Goal: Task Accomplishment & Management: Manage account settings

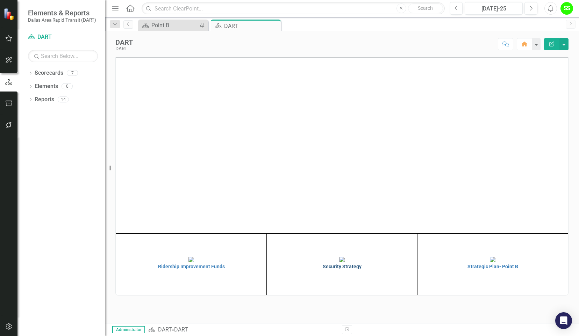
click at [339, 269] on h4 "Security Strategy" at bounding box center [341, 266] width 147 height 5
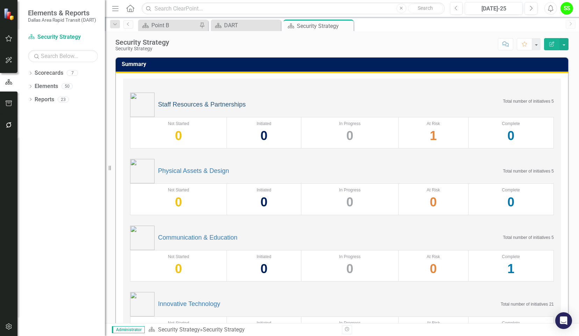
click at [180, 103] on link "Staff Resources & Partnerships" at bounding box center [202, 104] width 88 height 7
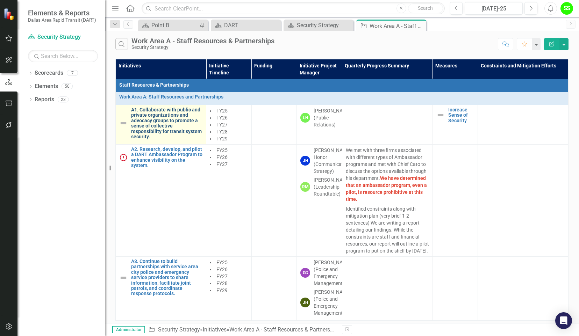
click at [154, 116] on link "A1. Collaborate with public and private organizations and advocacy groups to pr…" at bounding box center [166, 123] width 71 height 32
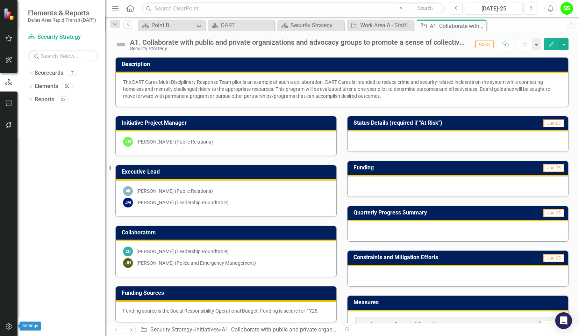
click at [9, 326] on icon "button" at bounding box center [9, 326] width 6 height 6
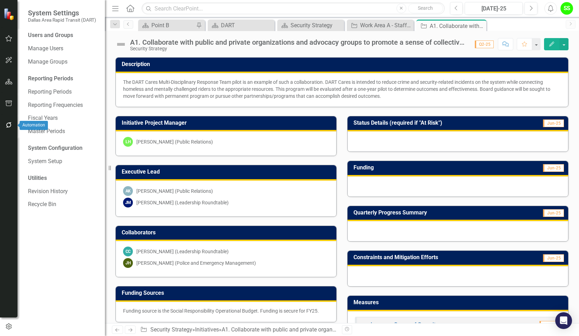
click at [8, 125] on icon "button" at bounding box center [8, 125] width 7 height 6
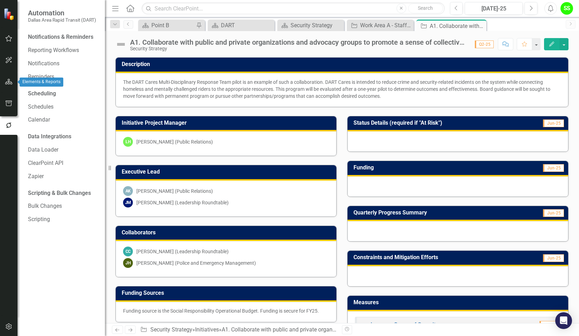
click at [10, 85] on button "button" at bounding box center [9, 82] width 16 height 15
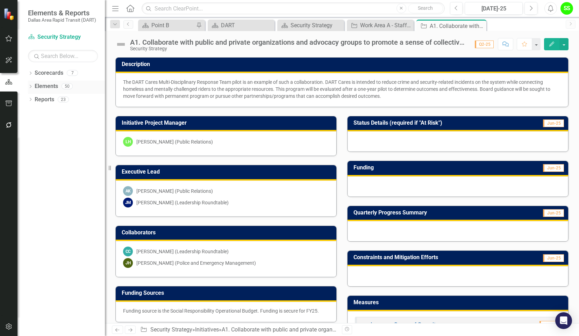
click at [47, 87] on link "Elements" at bounding box center [46, 86] width 23 height 8
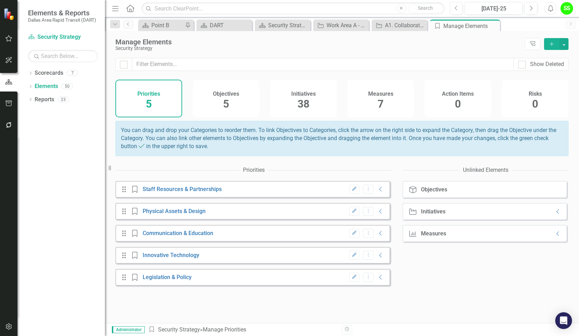
click at [305, 104] on span "38" at bounding box center [303, 104] width 12 height 12
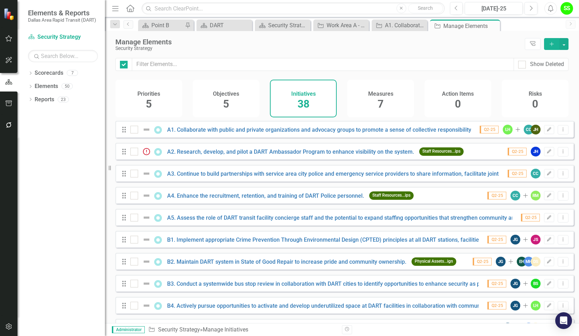
checkbox input "false"
click at [122, 133] on icon "Drag" at bounding box center [123, 129] width 9 height 7
click at [134, 130] on input "checkbox" at bounding box center [132, 128] width 5 height 5
checkbox input "true"
click at [133, 152] on input "checkbox" at bounding box center [132, 150] width 5 height 5
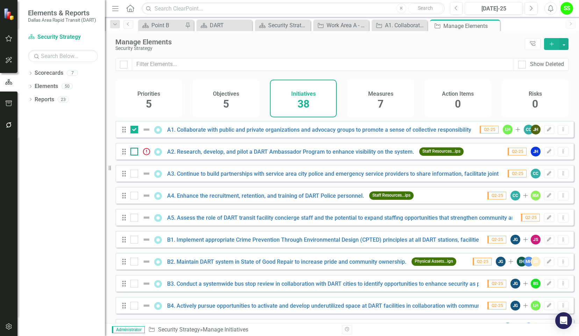
checkbox input "true"
click at [136, 177] on div at bounding box center [134, 174] width 8 height 8
click at [135, 174] on input "checkbox" at bounding box center [132, 172] width 5 height 5
checkbox input "true"
click at [136, 199] on div at bounding box center [134, 196] width 8 height 8
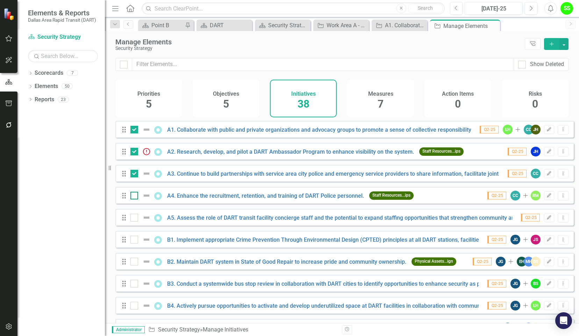
click at [135, 196] on input "checkbox" at bounding box center [132, 194] width 5 height 5
checkbox input "true"
click at [133, 221] on div at bounding box center [134, 218] width 8 height 8
click at [133, 218] on input "checkbox" at bounding box center [132, 216] width 5 height 5
checkbox input "true"
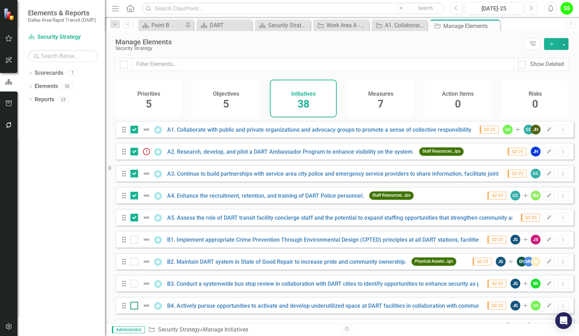
click at [131, 310] on div at bounding box center [134, 306] width 8 height 8
click at [131, 306] on input "checkbox" at bounding box center [132, 304] width 5 height 5
checkbox input "true"
click at [132, 284] on input "checkbox" at bounding box center [132, 282] width 5 height 5
checkbox input "true"
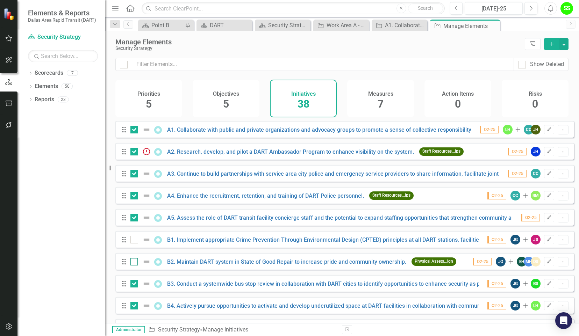
click at [132, 266] on div at bounding box center [134, 262] width 8 height 8
click at [132, 262] on input "checkbox" at bounding box center [132, 260] width 5 height 5
checkbox input "true"
click at [133, 240] on input "checkbox" at bounding box center [132, 238] width 5 height 5
checkbox input "true"
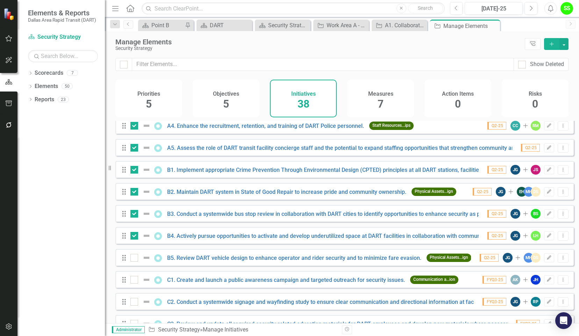
scroll to position [77, 0]
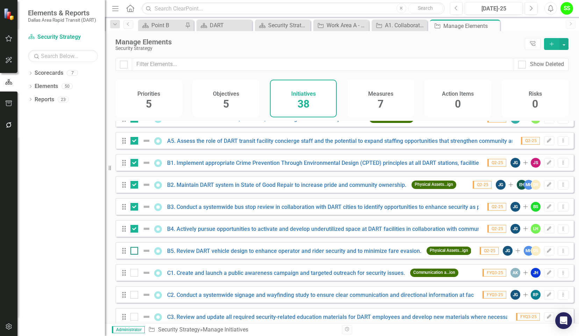
click at [132, 252] on input "checkbox" at bounding box center [132, 249] width 5 height 5
checkbox input "true"
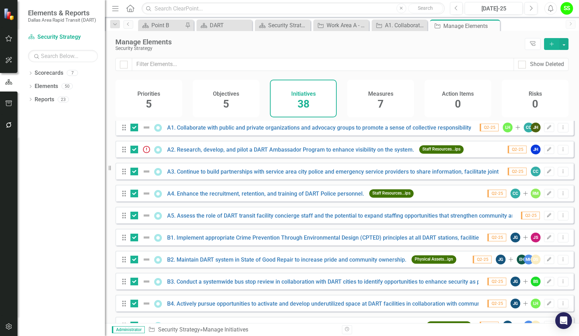
scroll to position [0, 0]
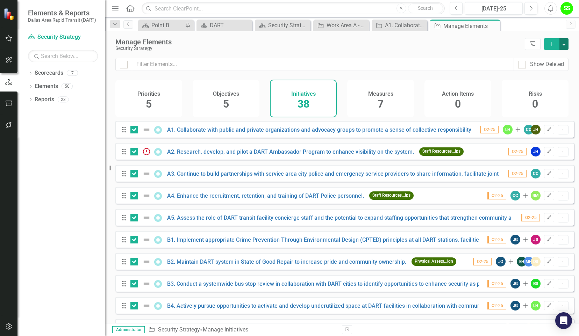
click at [566, 43] on button "button" at bounding box center [563, 44] width 9 height 12
click at [535, 79] on link "Edit Multiple Edit Multiple" at bounding box center [539, 82] width 55 height 13
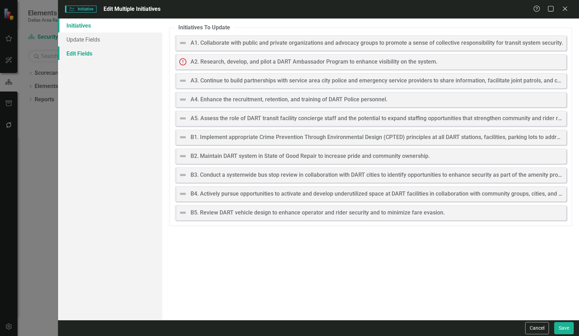
click at [81, 54] on link "Edit Fields" at bounding box center [110, 53] width 104 height 14
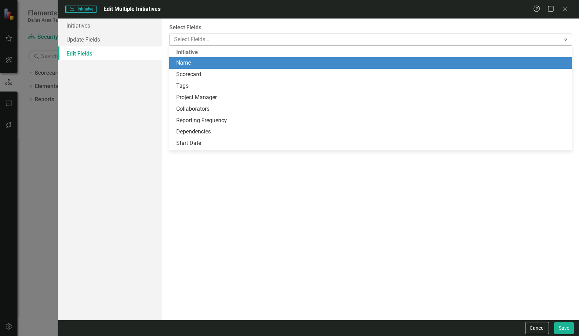
click at [234, 41] on div at bounding box center [365, 39] width 388 height 9
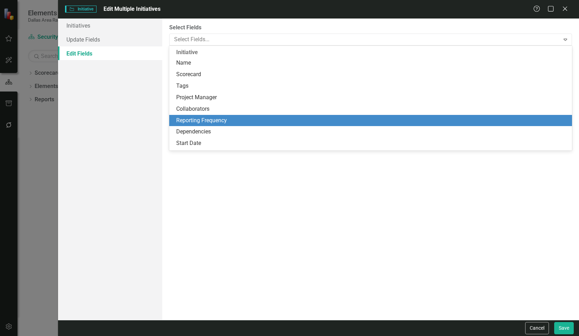
click at [237, 120] on div "Reporting Frequency" at bounding box center [371, 121] width 391 height 8
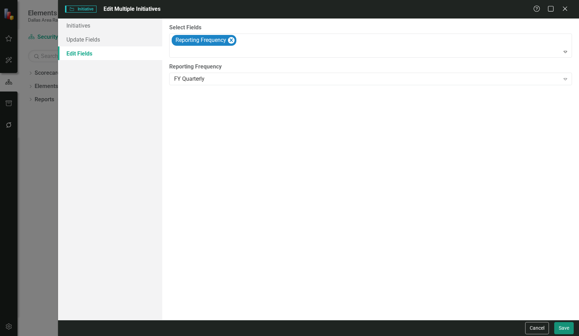
click at [564, 328] on button "Save" at bounding box center [564, 328] width 20 height 12
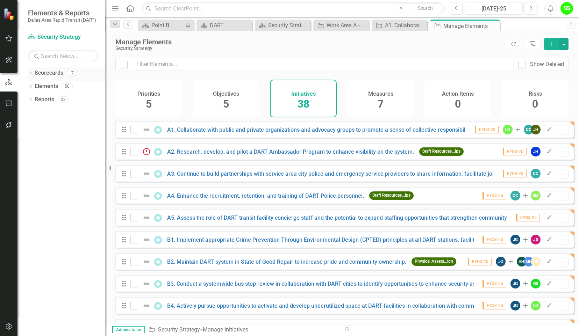
click at [48, 72] on link "Scorecards" at bounding box center [49, 73] width 29 height 8
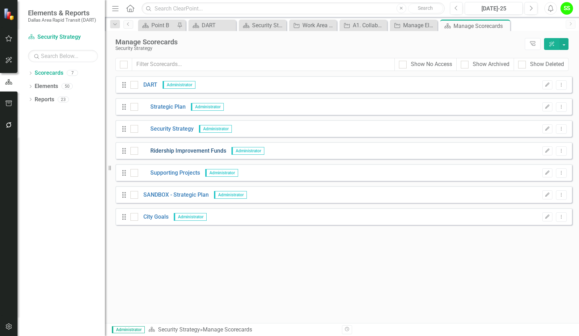
click at [209, 153] on link "Ridership Improvement Funds" at bounding box center [182, 151] width 88 height 8
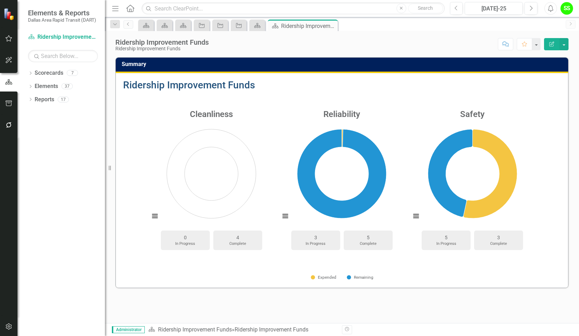
click at [167, 79] on link "Ridership Improvement Funds" at bounding box center [189, 85] width 132 height 12
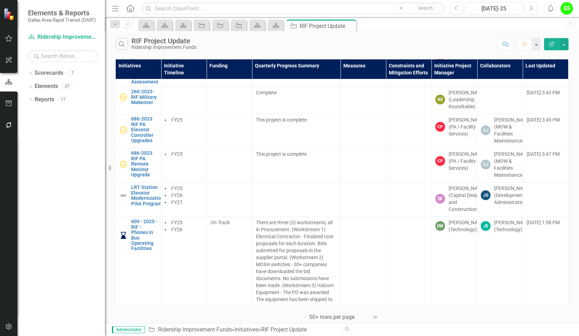
scroll to position [64, 0]
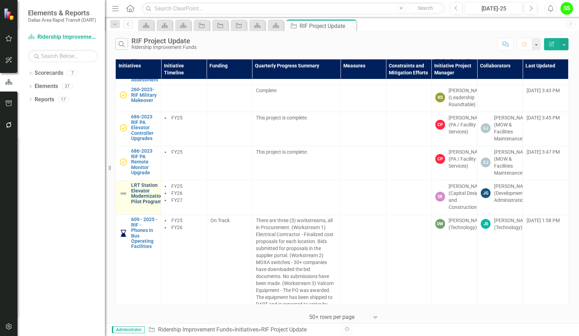
click at [143, 204] on link "LRT Station Elevator Modernization Pilot Program" at bounding box center [147, 194] width 32 height 22
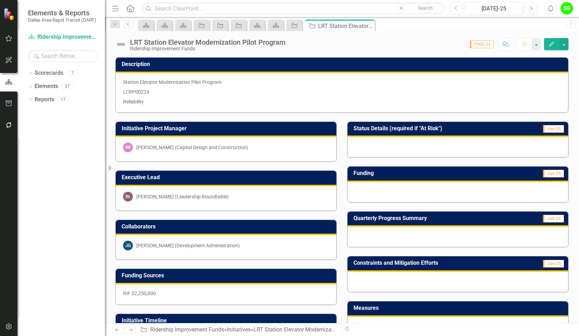
click at [75, 200] on div "Dropdown Scorecards 7 Dropdown DART Strategic Plan Security Strategy Ridership …" at bounding box center [60, 201] width 87 height 269
click at [45, 73] on link "Scorecards" at bounding box center [49, 73] width 29 height 8
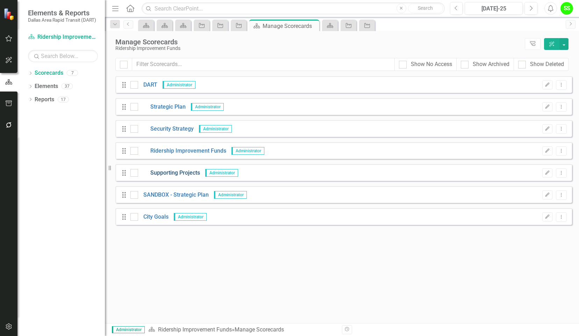
click at [192, 175] on link "Supporting Projects" at bounding box center [169, 173] width 62 height 8
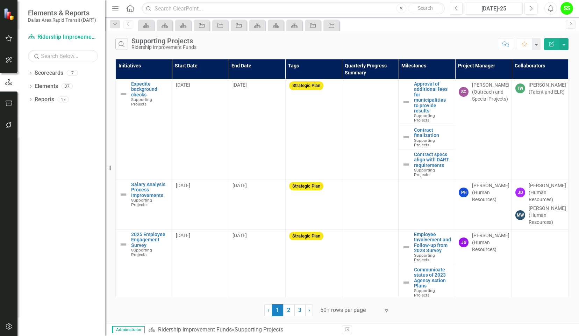
drag, startPoint x: 578, startPoint y: 136, endPoint x: 579, endPoint y: 169, distance: 33.2
click at [578, 169] on html "Elements & Reports Dallas Area Rapid Transit (DART) Scorecard Ridership Improve…" at bounding box center [289, 168] width 579 height 336
click at [48, 83] on link "Elements" at bounding box center [46, 86] width 23 height 8
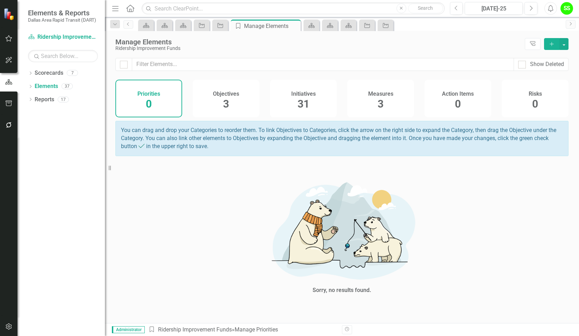
click at [303, 100] on span "31" at bounding box center [303, 104] width 12 height 12
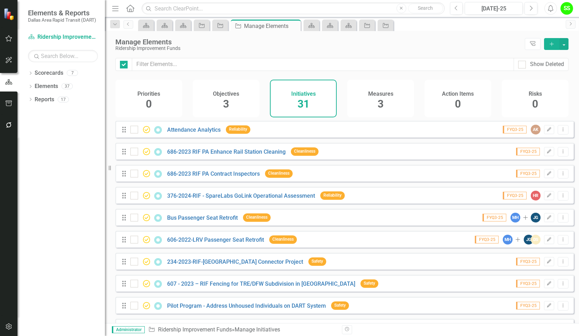
checkbox input "false"
click at [49, 74] on link "Scorecards" at bounding box center [49, 73] width 29 height 8
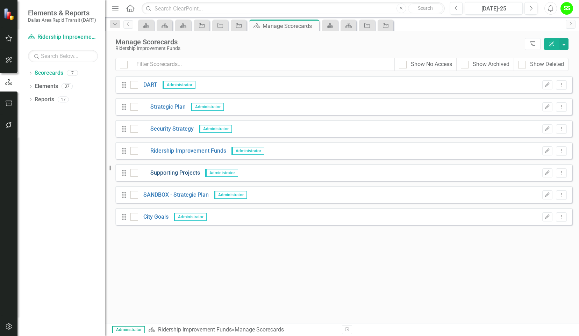
click at [175, 175] on link "Supporting Projects" at bounding box center [169, 173] width 62 height 8
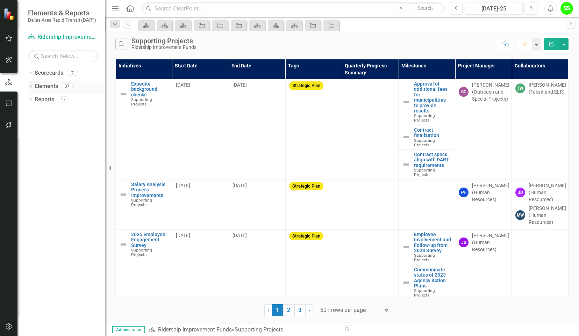
click at [46, 87] on link "Elements" at bounding box center [46, 86] width 23 height 8
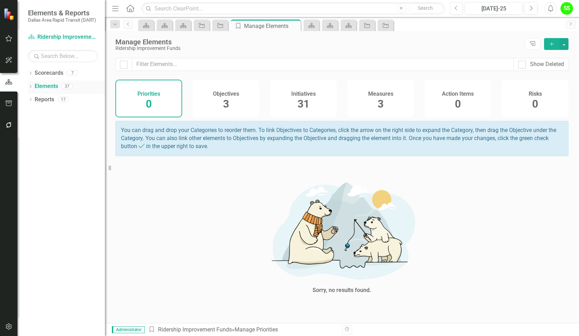
click at [46, 87] on link "Elements" at bounding box center [46, 86] width 23 height 8
click at [50, 71] on link "Scorecards" at bounding box center [49, 73] width 29 height 8
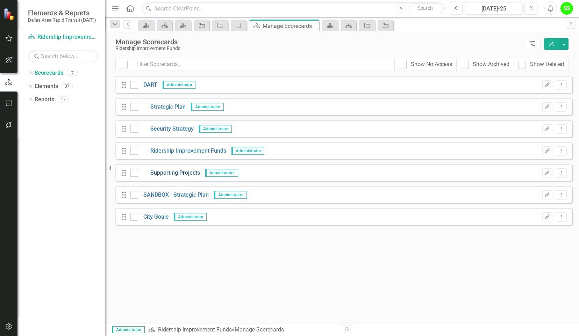
click at [176, 174] on link "Supporting Projects" at bounding box center [169, 173] width 62 height 8
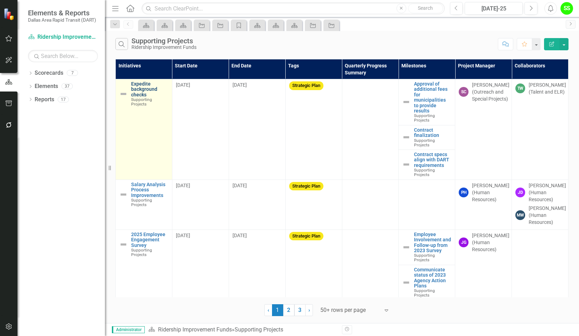
click at [145, 91] on link "Expedite background checks" at bounding box center [149, 89] width 37 height 16
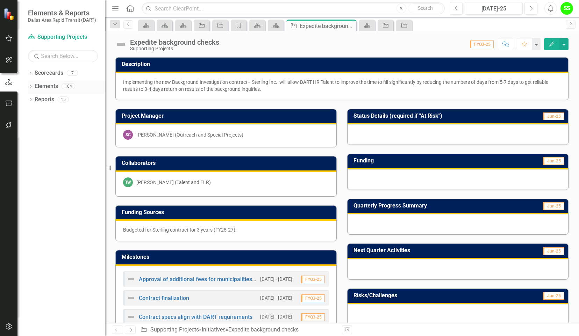
click at [48, 86] on link "Elements" at bounding box center [46, 86] width 23 height 8
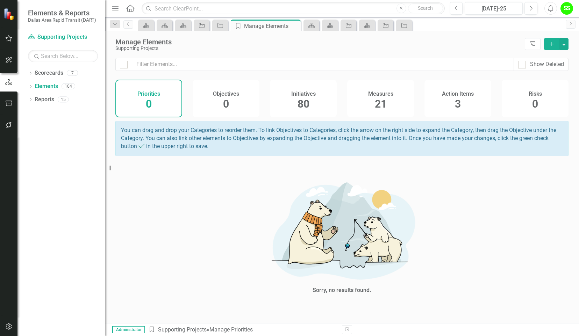
click at [303, 107] on span "80" at bounding box center [303, 104] width 12 height 12
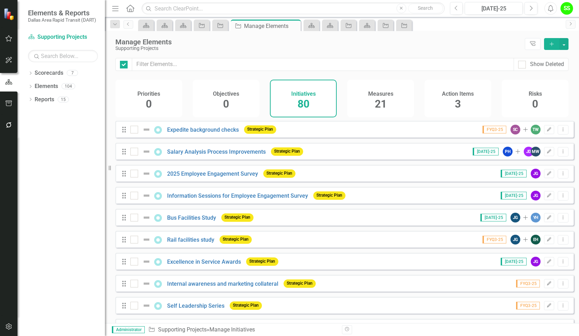
checkbox input "false"
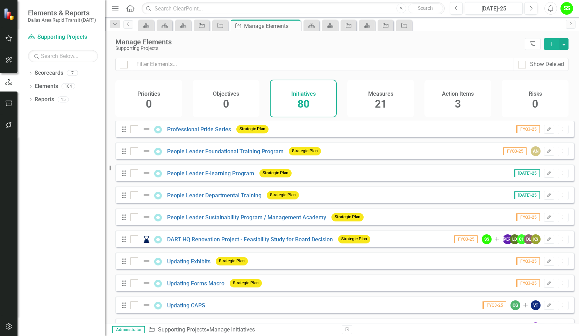
scroll to position [236, 0]
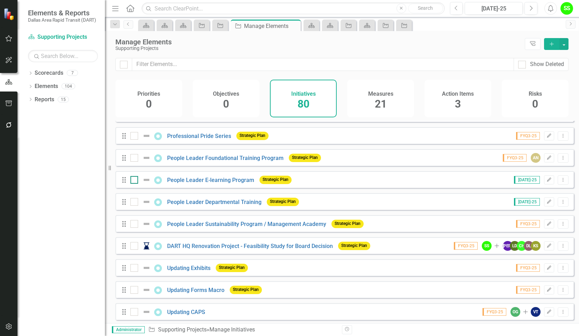
click at [135, 184] on div at bounding box center [134, 180] width 8 height 8
click at [135, 181] on input "checkbox" at bounding box center [132, 178] width 5 height 5
click at [564, 41] on button "button" at bounding box center [563, 44] width 9 height 12
click at [135, 184] on div at bounding box center [134, 180] width 8 height 8
click at [135, 181] on input "checkbox" at bounding box center [132, 178] width 5 height 5
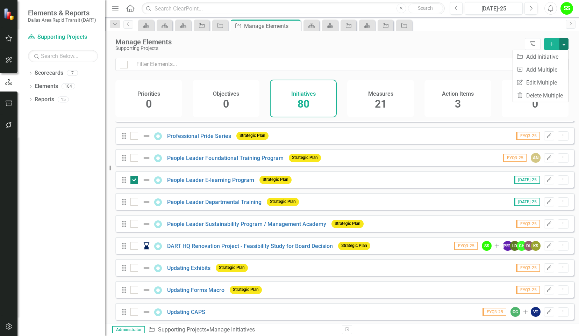
checkbox input "false"
click at [553, 44] on icon "Add" at bounding box center [551, 44] width 6 height 5
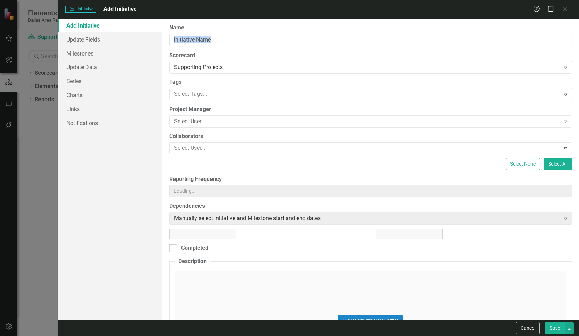
click at [553, 44] on div "Initiative Initiative Add Initiative Help Maximize Close Add Initiative Update …" at bounding box center [289, 168] width 579 height 336
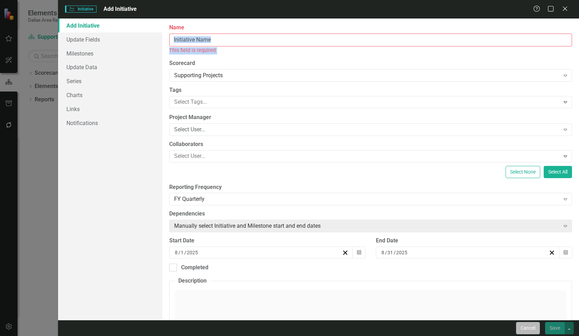
click at [523, 327] on button "Cancel" at bounding box center [528, 328] width 24 height 12
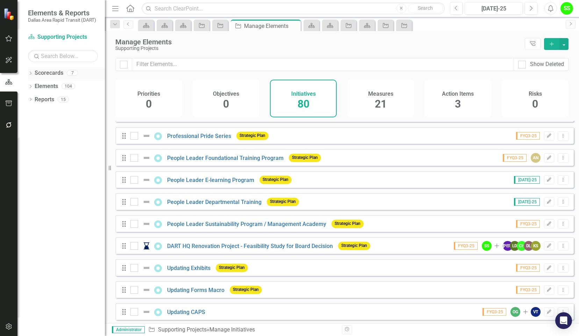
click at [48, 73] on link "Scorecards" at bounding box center [49, 73] width 29 height 8
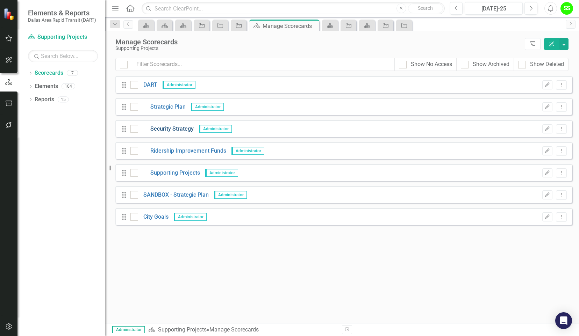
click at [179, 130] on link "Security Strategy" at bounding box center [166, 129] width 56 height 8
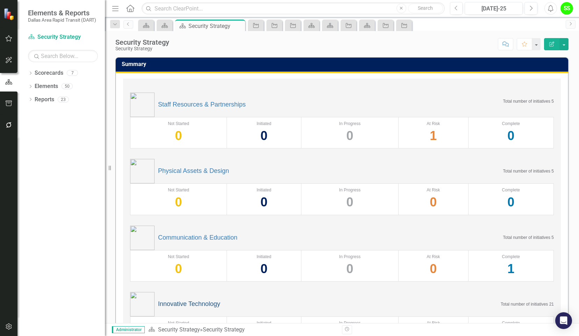
click at [188, 301] on link "Innovative Technology" at bounding box center [189, 304] width 62 height 7
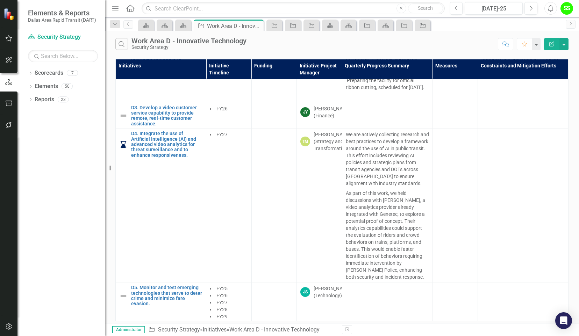
scroll to position [138, 0]
